Goal: Check status: Check status

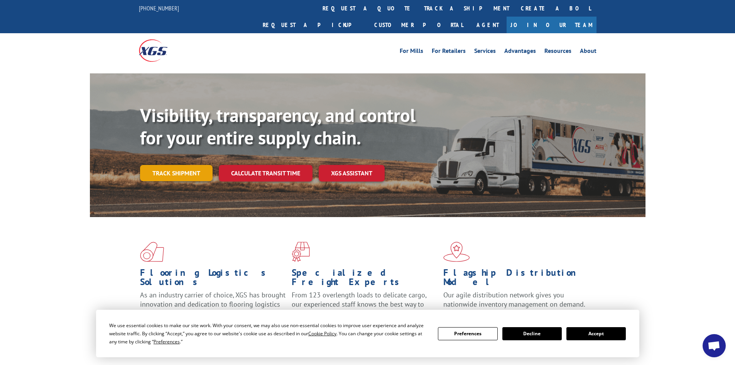
click at [186, 165] on link "Track shipment" at bounding box center [176, 173] width 73 height 16
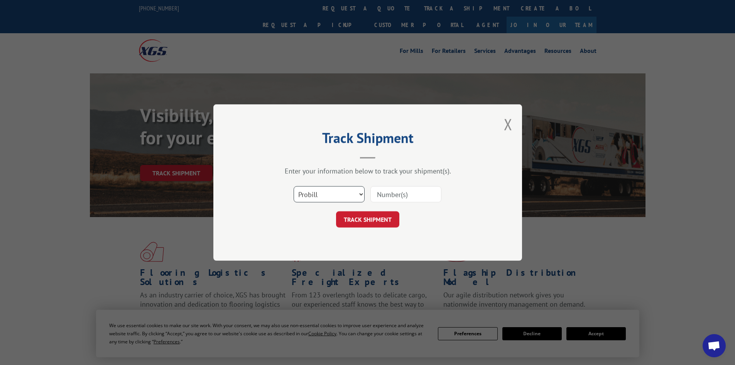
click at [334, 194] on select "Select category... Probill BOL PO" at bounding box center [329, 194] width 71 height 16
click at [398, 191] on input at bounding box center [406, 194] width 71 height 16
paste input "387997794"
type input "387997794"
click at [379, 219] on button "TRACK SHIPMENT" at bounding box center [367, 219] width 63 height 16
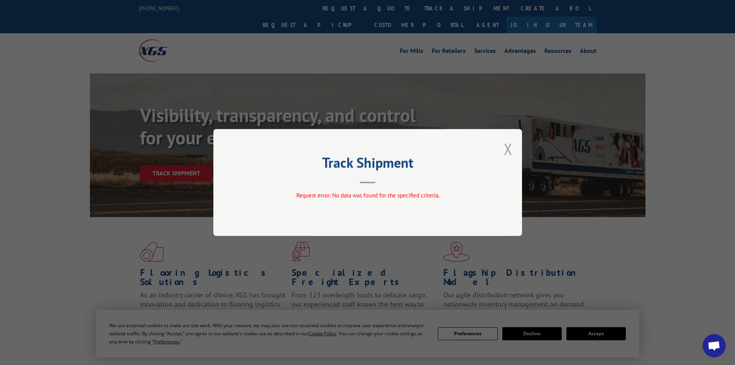
click at [509, 150] on button "Close modal" at bounding box center [508, 149] width 8 height 20
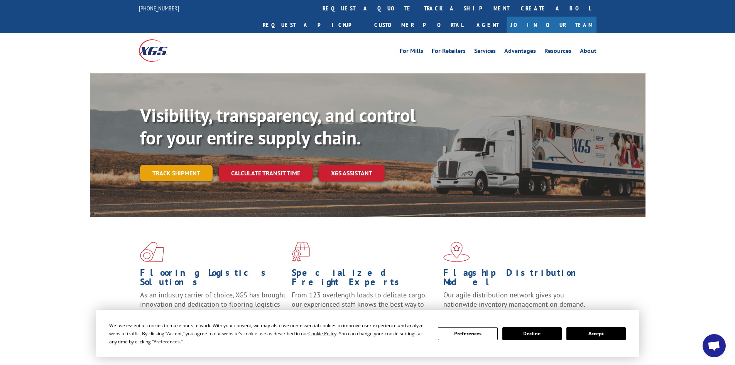
click at [175, 165] on link "Track shipment" at bounding box center [176, 173] width 73 height 16
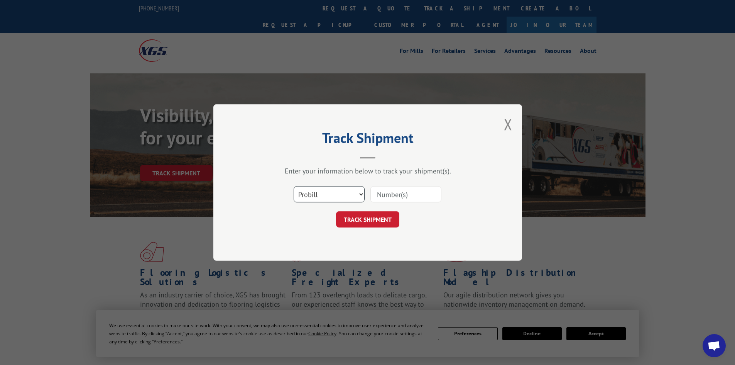
click at [356, 191] on select "Select category... Probill BOL PO" at bounding box center [329, 194] width 71 height 16
select select "bol"
click at [294, 186] on select "Select category... Probill BOL PO" at bounding box center [329, 194] width 71 height 16
click at [396, 198] on input at bounding box center [406, 194] width 71 height 16
paste input "387997794"
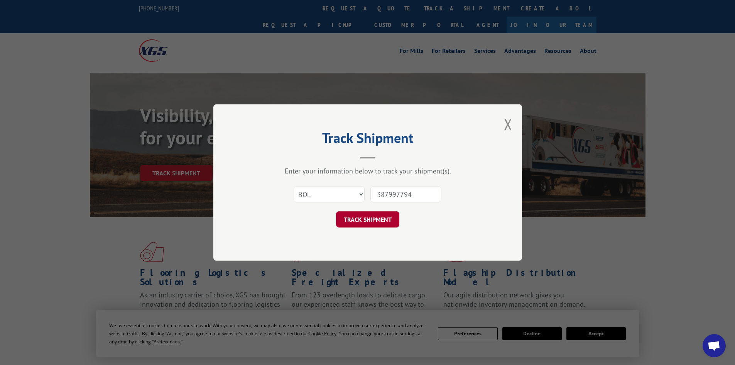
type input "387997794"
click at [355, 217] on button "TRACK SHIPMENT" at bounding box center [367, 219] width 63 height 16
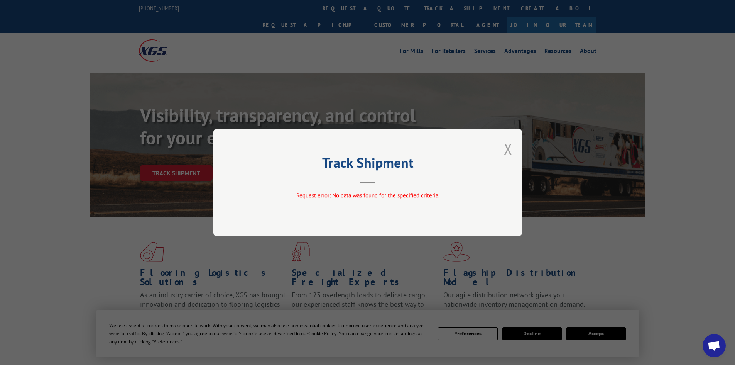
click at [509, 151] on button "Close modal" at bounding box center [508, 149] width 8 height 20
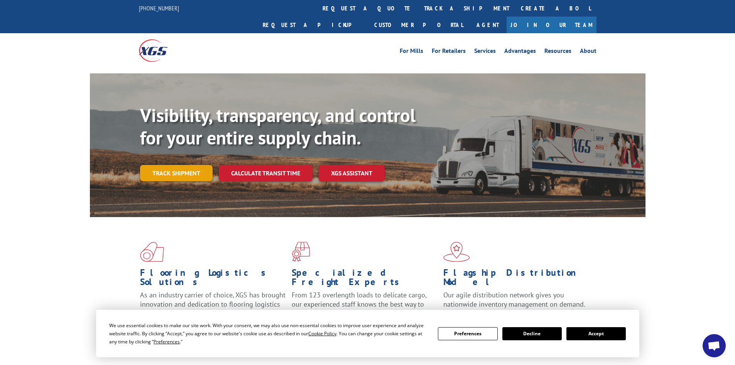
click at [171, 165] on link "Track shipment" at bounding box center [176, 173] width 73 height 16
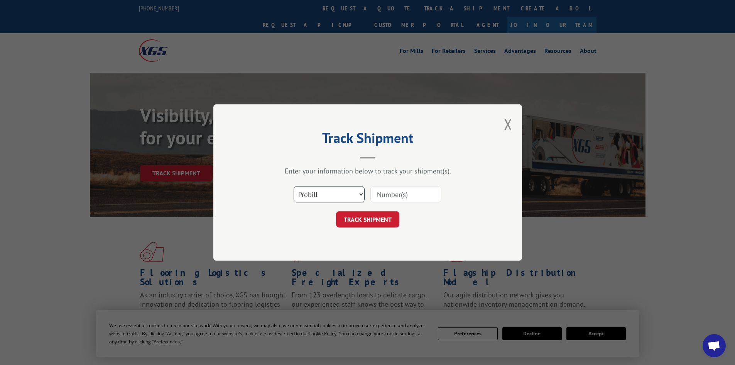
click at [356, 196] on select "Select category... Probill BOL PO" at bounding box center [329, 194] width 71 height 16
select select "po"
click at [294, 186] on select "Select category... Probill BOL PO" at bounding box center [329, 194] width 71 height 16
click at [396, 192] on input at bounding box center [406, 194] width 71 height 16
paste input "387997794"
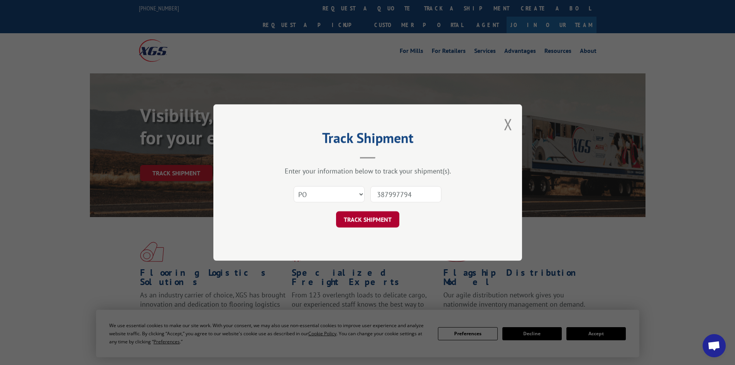
type input "387997794"
click at [365, 220] on button "TRACK SHIPMENT" at bounding box center [367, 219] width 63 height 16
